Goal: Task Accomplishment & Management: Manage account settings

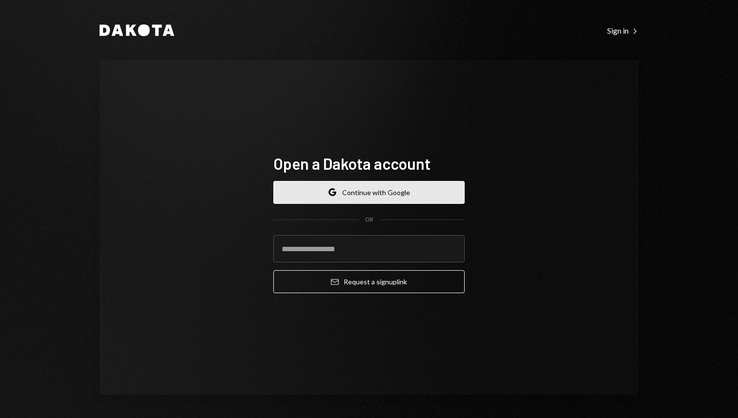
click at [372, 188] on button "Google Continue with Google" at bounding box center [368, 192] width 191 height 23
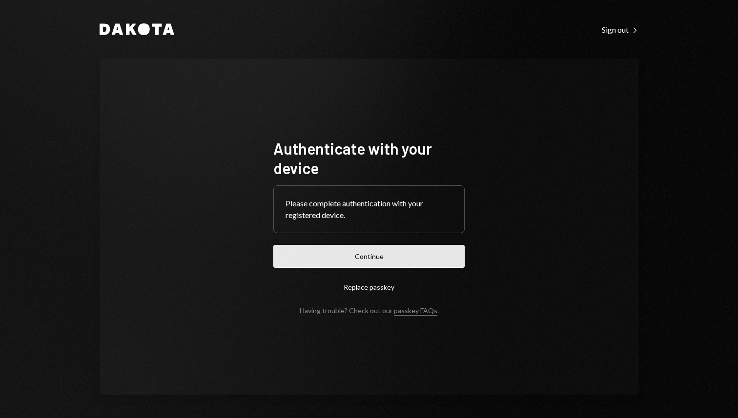
click at [350, 252] on button "Continue" at bounding box center [368, 256] width 191 height 23
